Goal: Find contact information: Find contact information

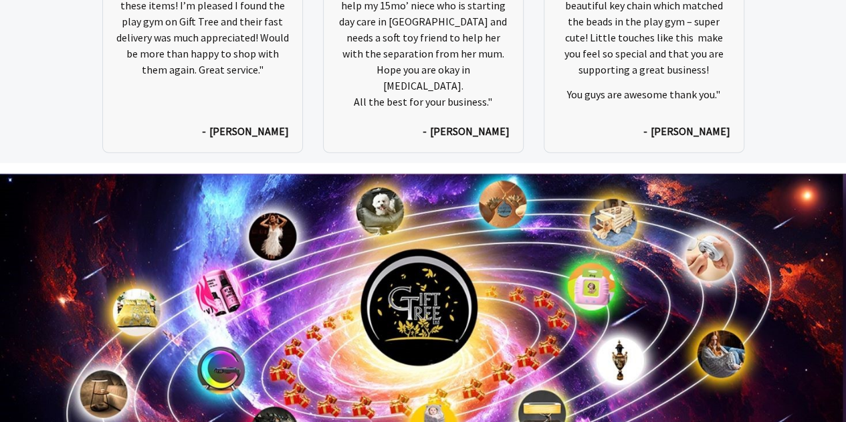
scroll to position [6860, 0]
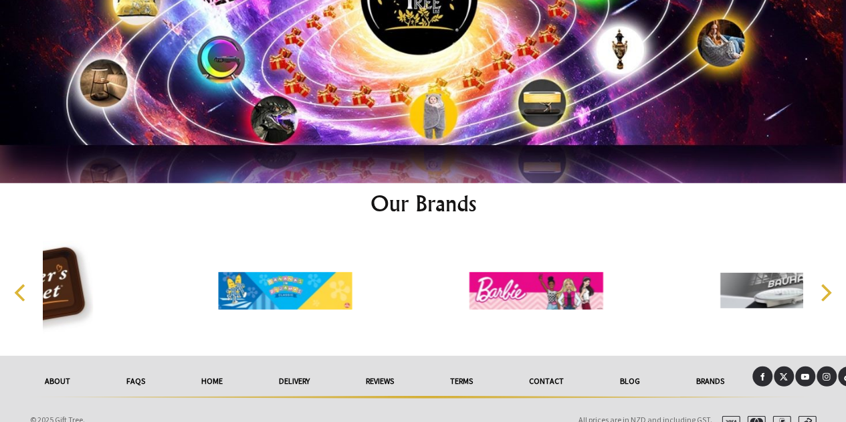
click at [559, 367] on link "Contact" at bounding box center [546, 381] width 91 height 29
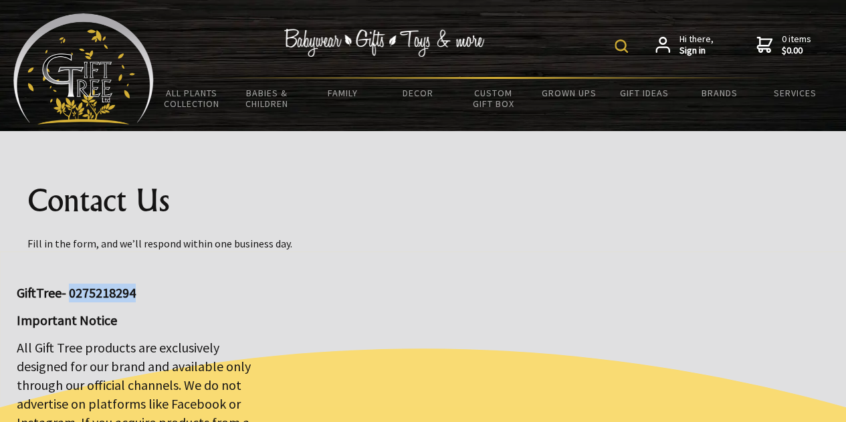
drag, startPoint x: 70, startPoint y: 291, endPoint x: 140, endPoint y: 290, distance: 70.9
click at [140, 290] on p "GiftTree- 0275218294" at bounding box center [142, 293] width 250 height 19
copy big "0275218294"
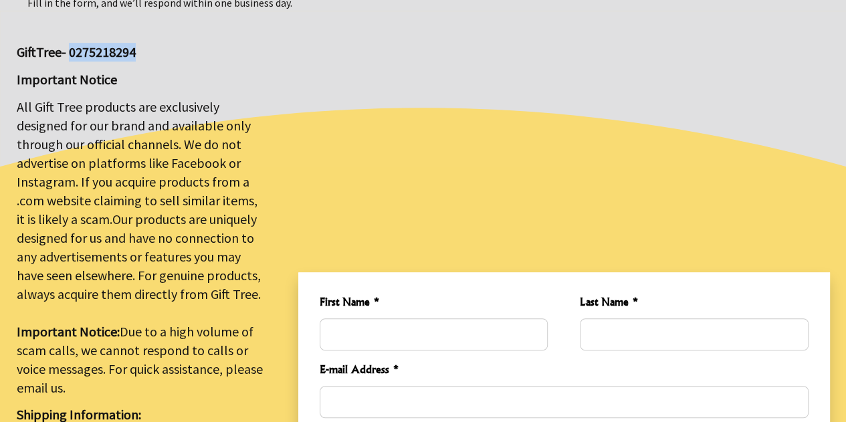
scroll to position [536, 0]
